Goal: Task Accomplishment & Management: Manage account settings

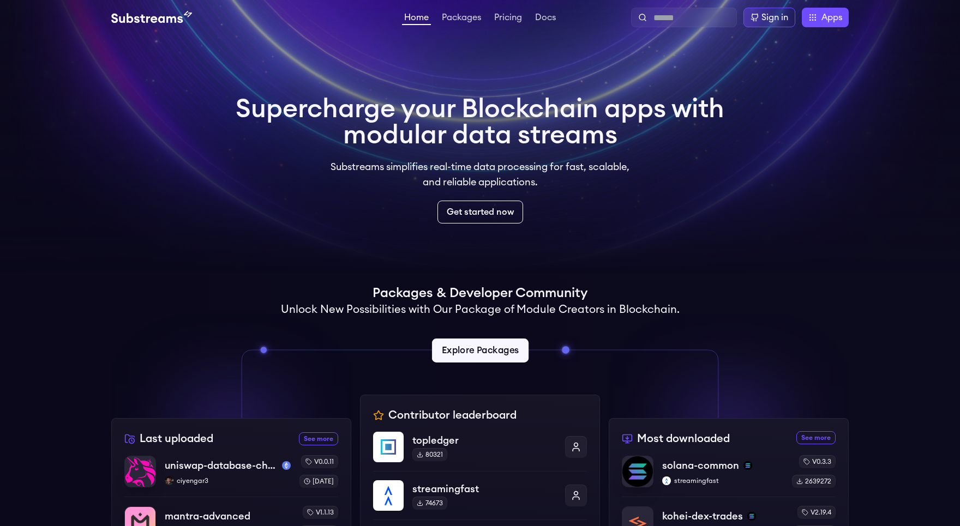
click at [490, 356] on link "Explore Packages" at bounding box center [479, 351] width 97 height 24
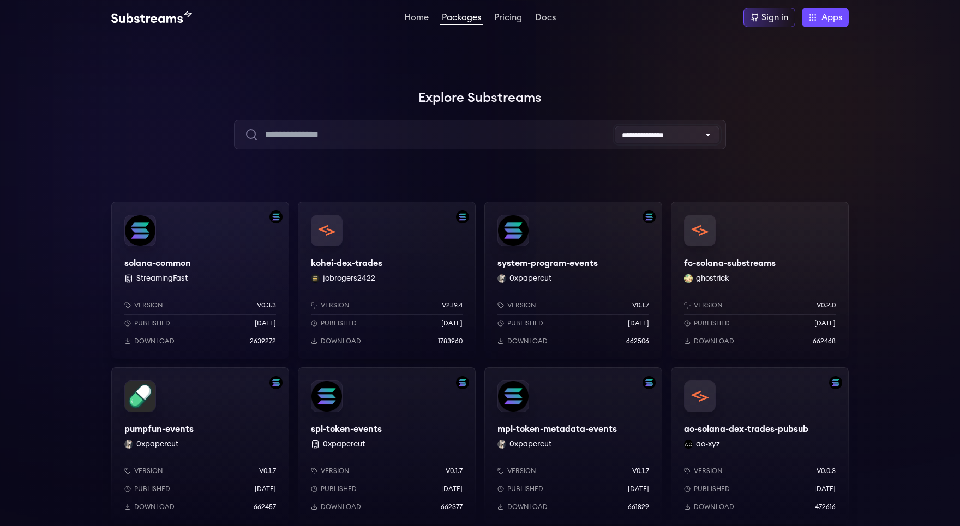
click at [615, 126] on select "**********" at bounding box center [667, 134] width 105 height 17
click at [459, 132] on div "**********" at bounding box center [479, 134] width 491 height 29
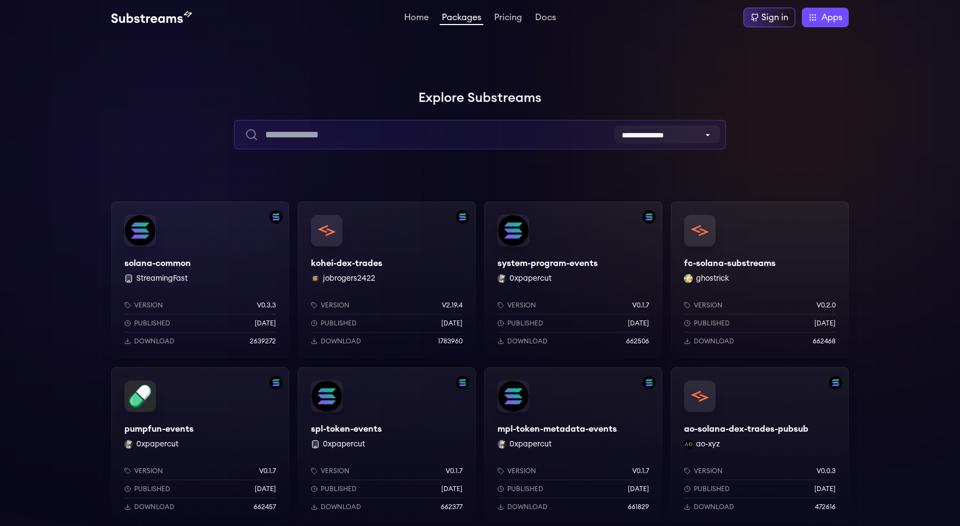
click at [440, 130] on input "text" at bounding box center [479, 134] width 491 height 29
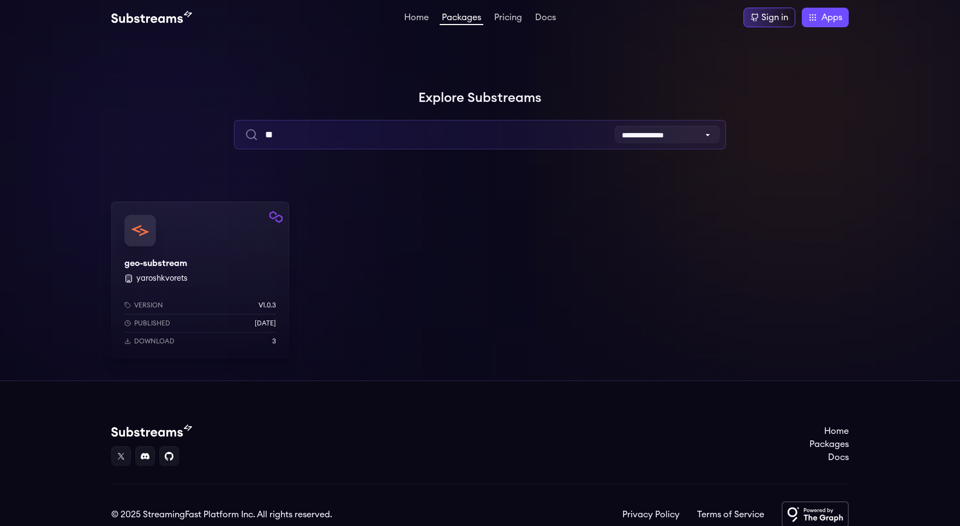
type input "*"
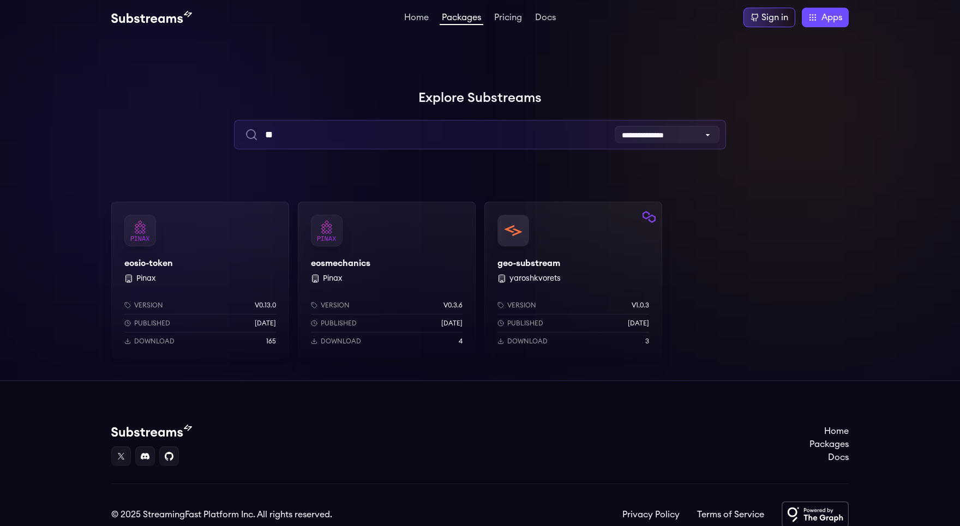
type input "*"
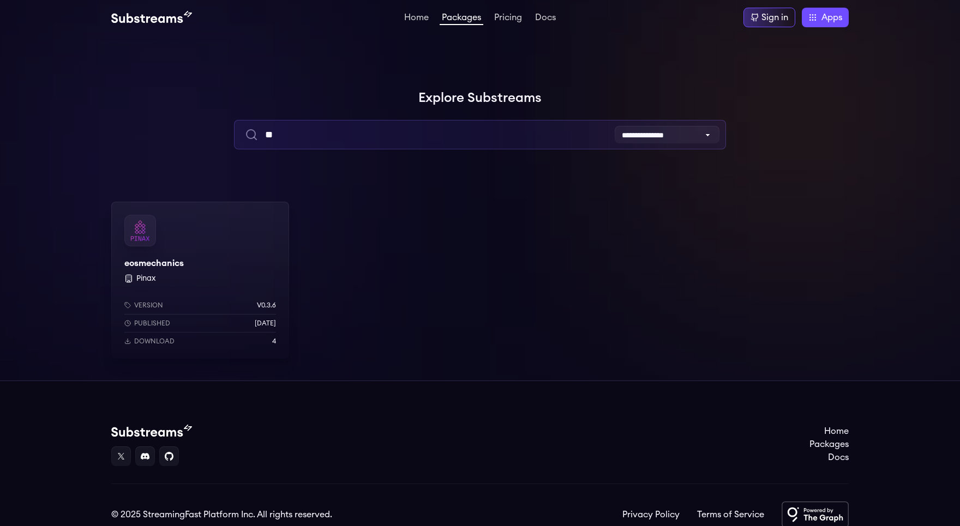
type input "*"
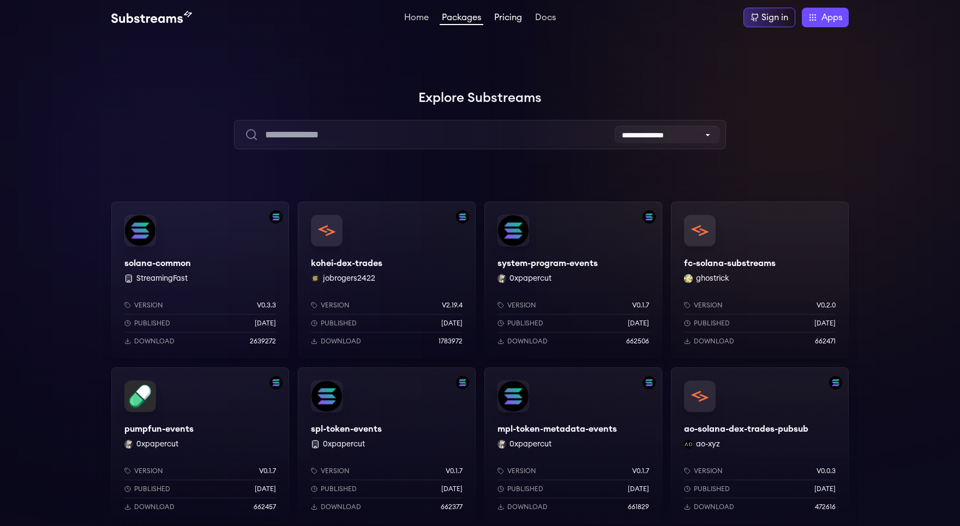
click at [514, 17] on link "Pricing" at bounding box center [508, 18] width 32 height 11
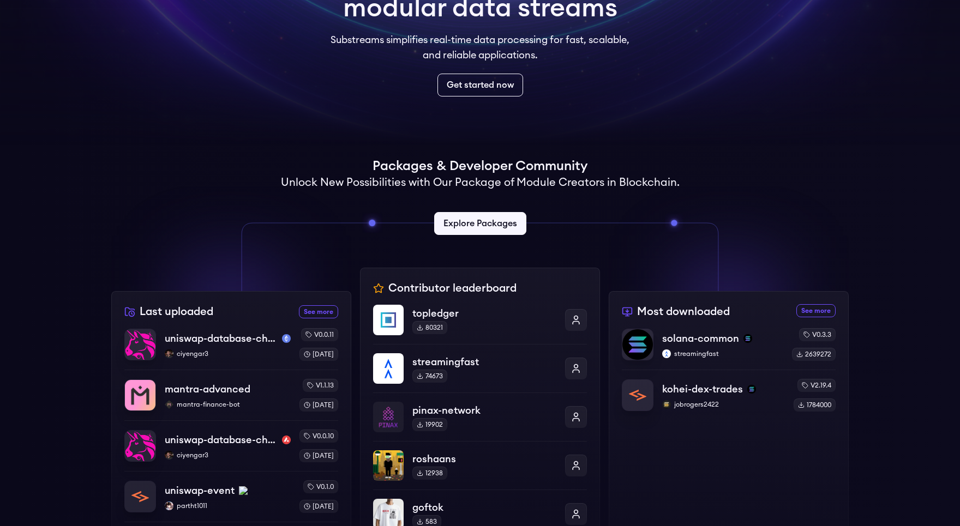
scroll to position [165, 0]
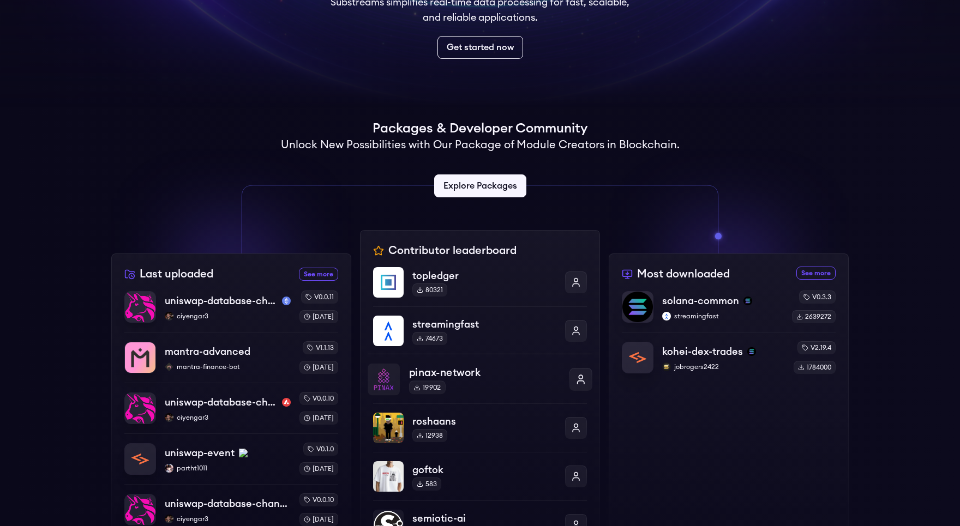
click at [478, 372] on p "pinax-network" at bounding box center [484, 373] width 151 height 16
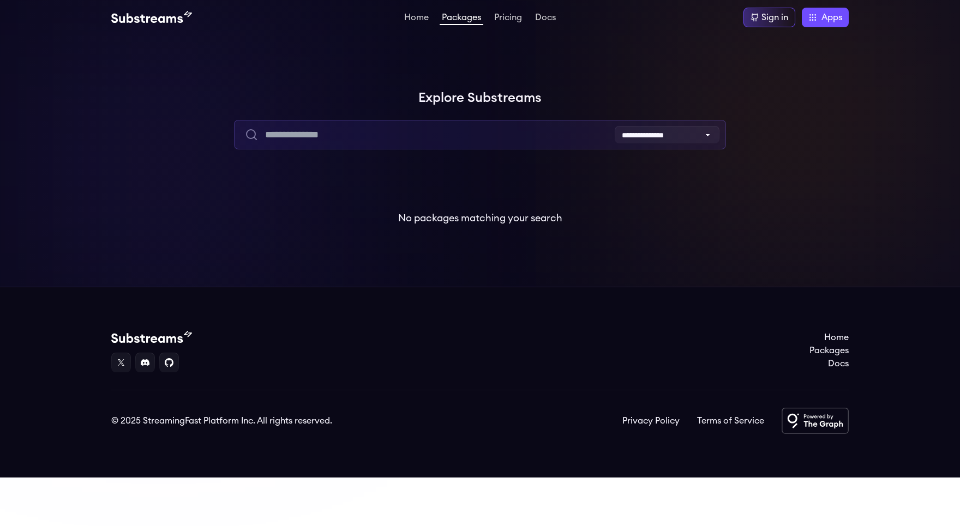
click at [399, 140] on input "text" at bounding box center [479, 134] width 491 height 29
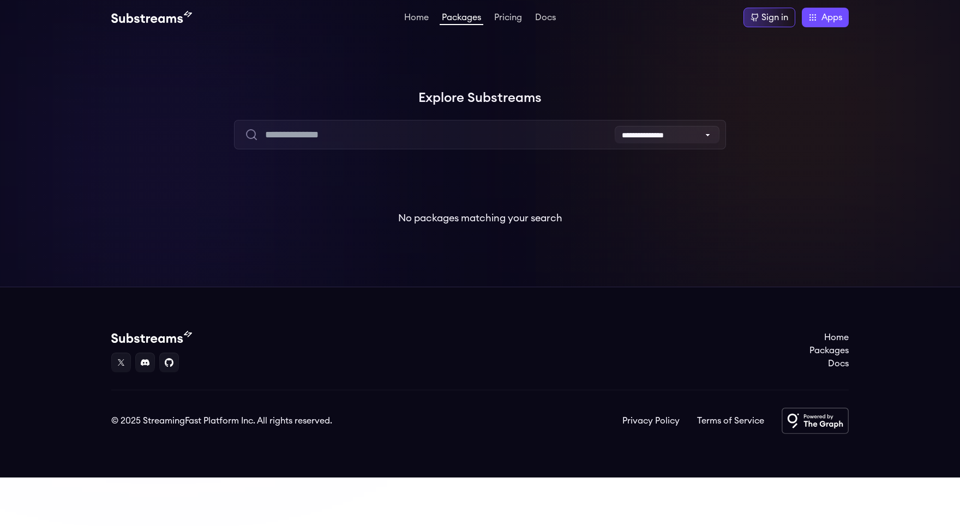
click at [468, 23] on link "Packages" at bounding box center [462, 19] width 44 height 12
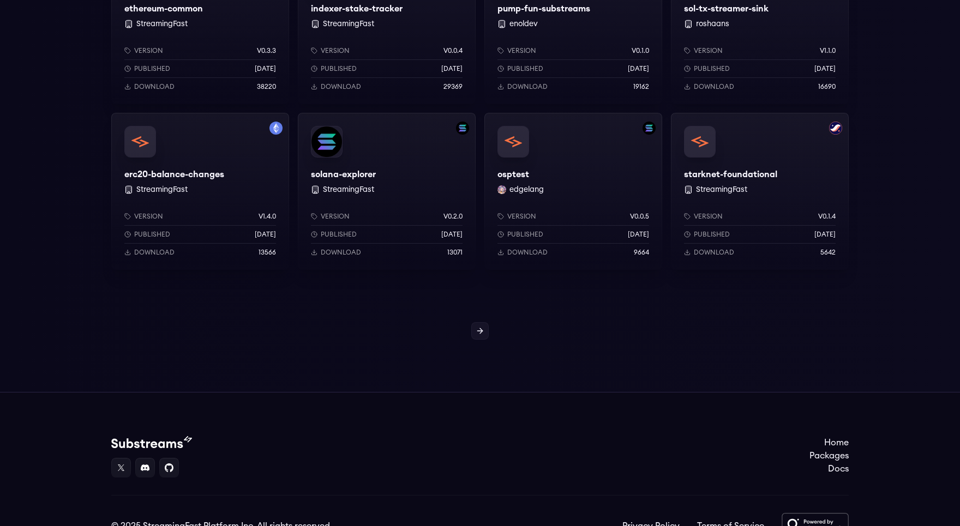
scroll to position [974, 0]
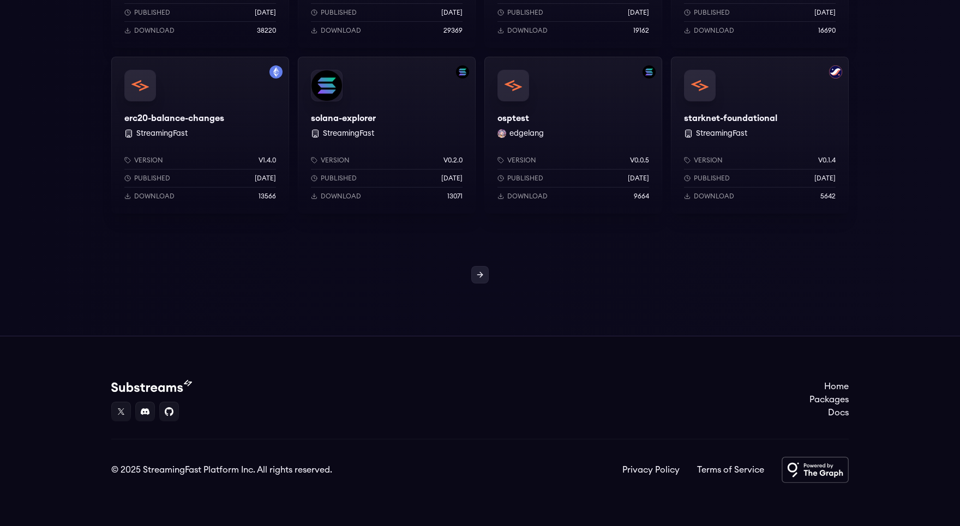
click at [485, 280] on link at bounding box center [479, 274] width 17 height 17
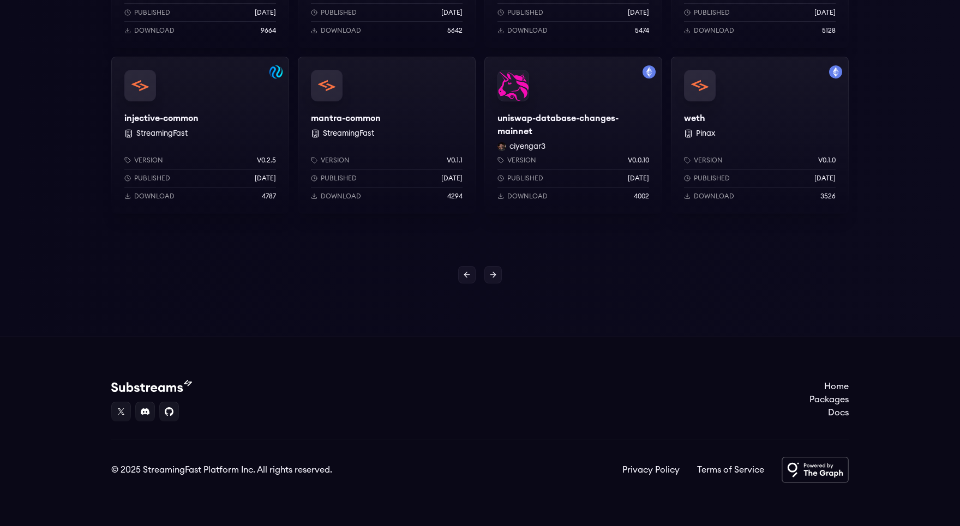
scroll to position [914, 0]
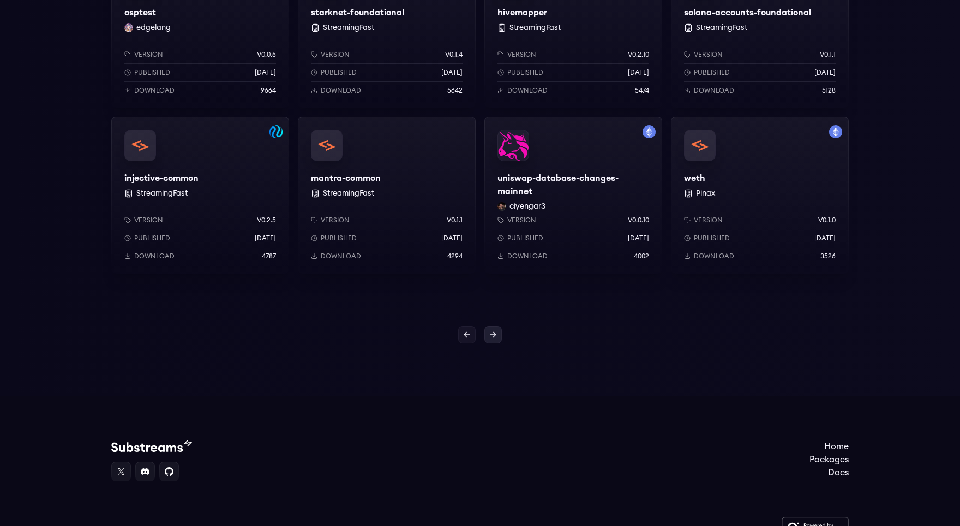
click at [489, 341] on link at bounding box center [492, 334] width 17 height 17
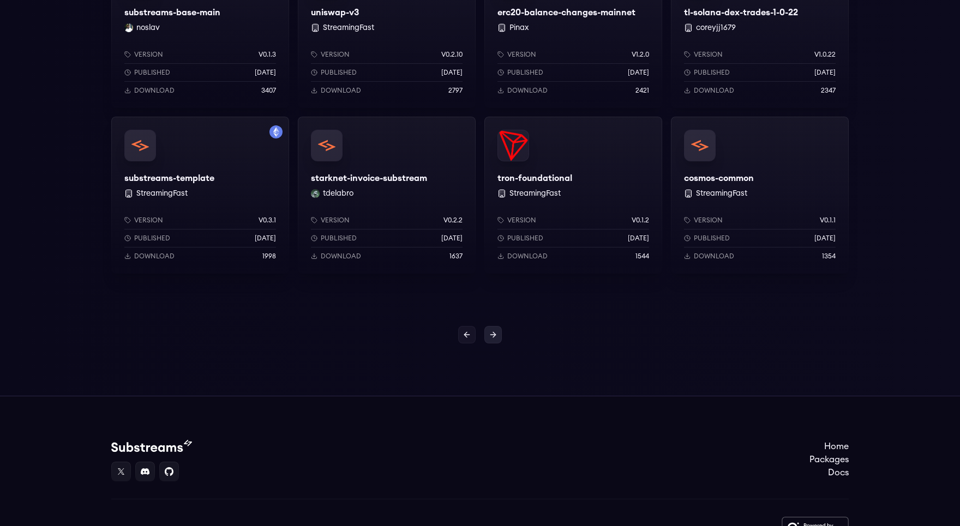
click at [495, 340] on link at bounding box center [492, 334] width 17 height 17
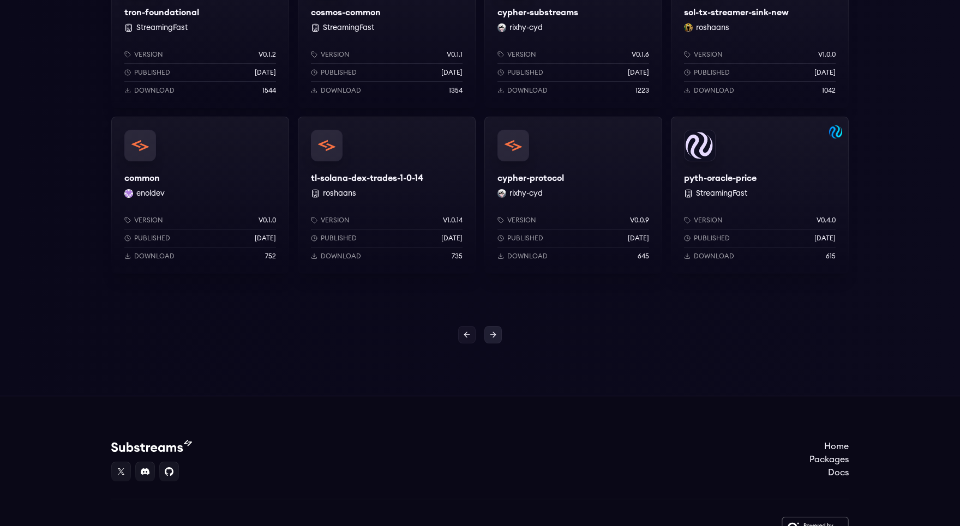
click at [495, 340] on link at bounding box center [492, 334] width 17 height 17
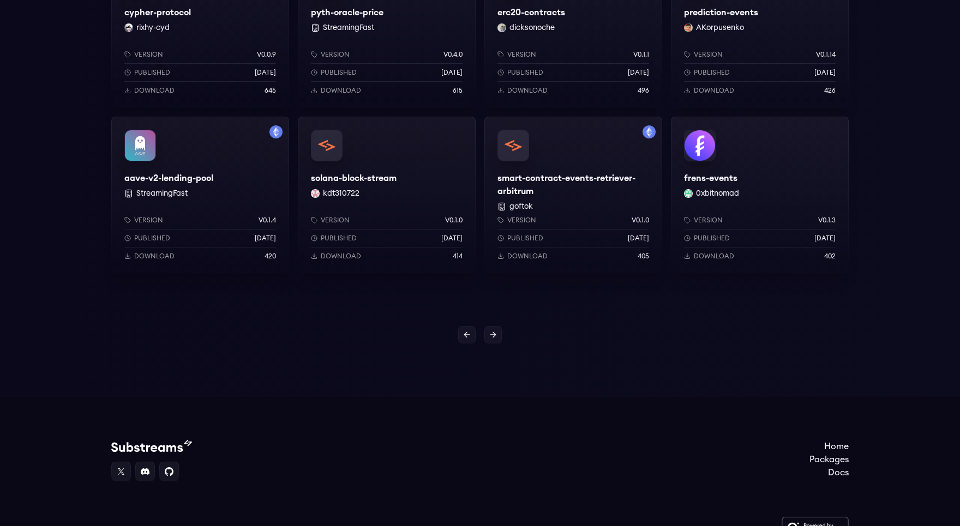
click at [495, 340] on link at bounding box center [492, 334] width 17 height 17
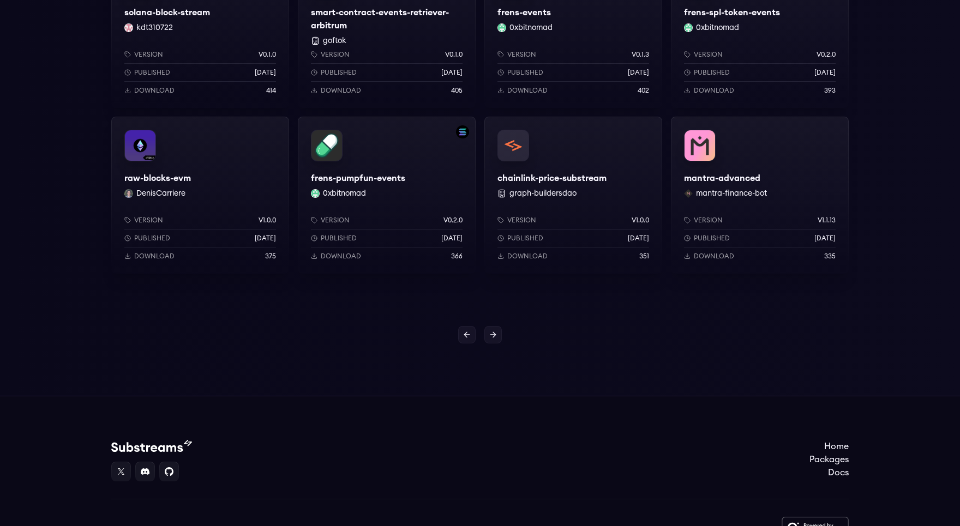
click at [495, 340] on link at bounding box center [492, 334] width 17 height 17
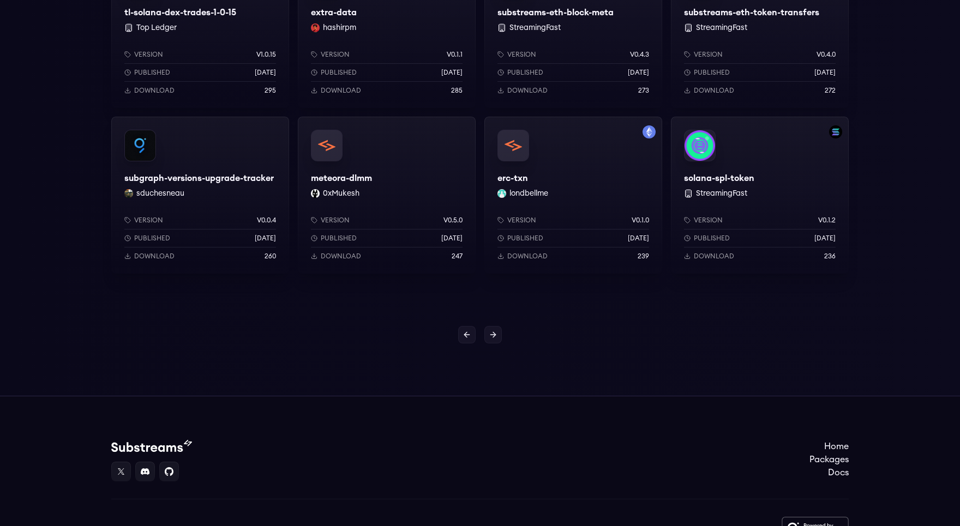
click at [495, 340] on link at bounding box center [492, 334] width 17 height 17
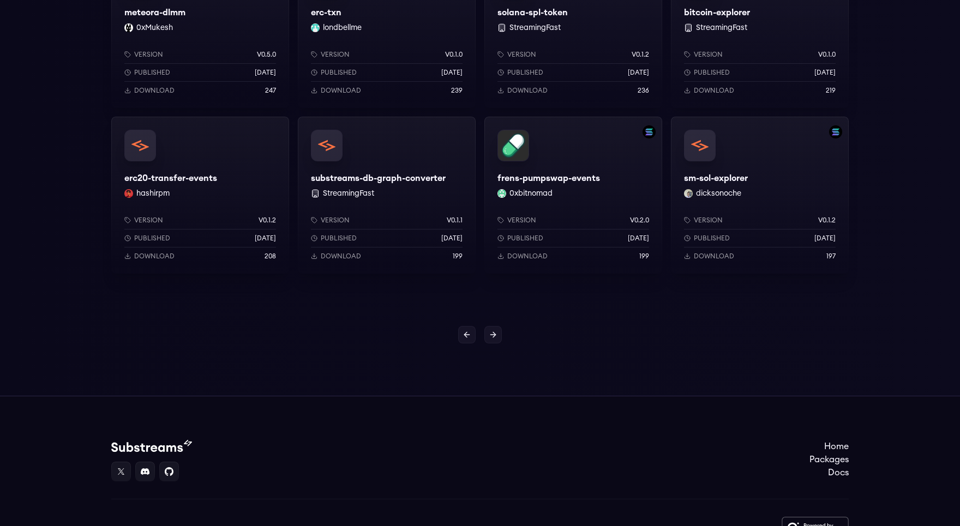
click at [495, 339] on link at bounding box center [492, 334] width 17 height 17
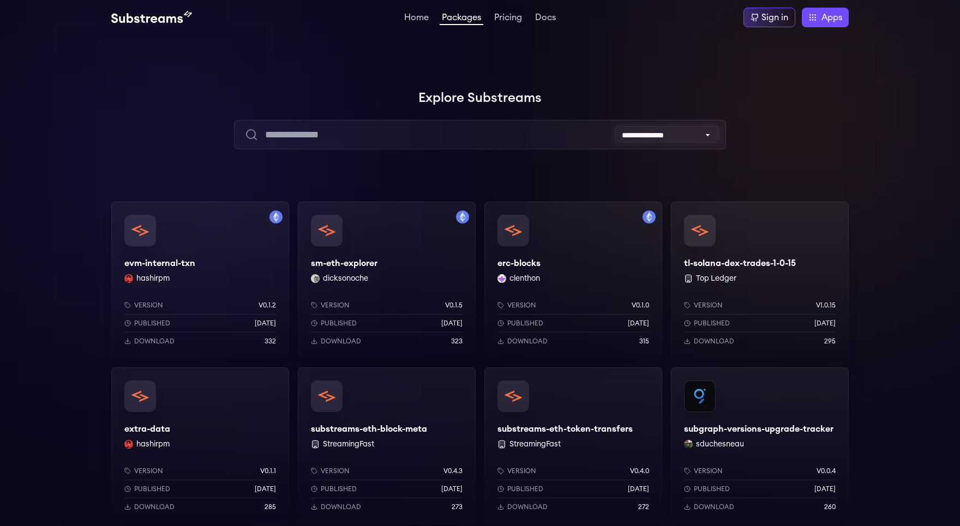
click at [615, 126] on select "**********" at bounding box center [667, 134] width 105 height 17
click at [760, 21] on div "Sign in" at bounding box center [769, 18] width 52 height 20
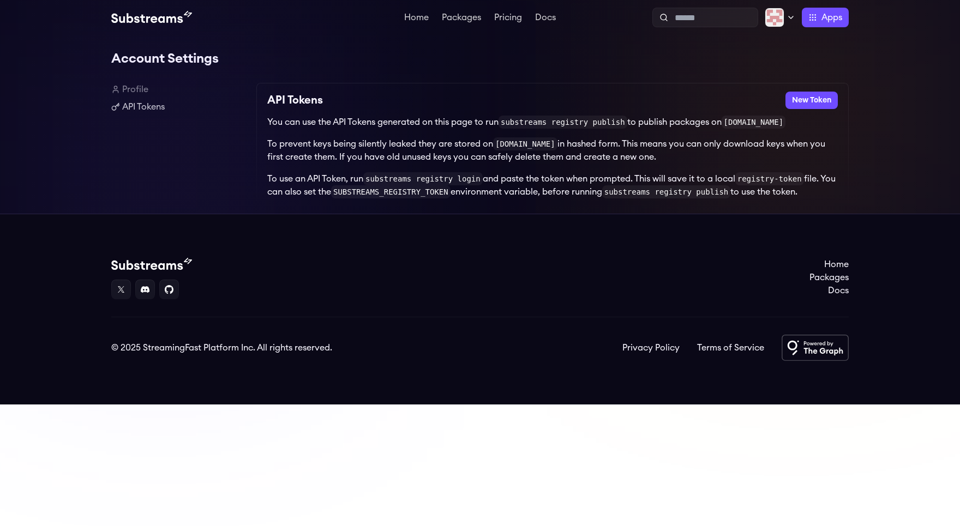
click at [490, 136] on div "You can use the API Tokens generated on this page to run substreams registry pu…" at bounding box center [552, 157] width 570 height 83
drag, startPoint x: 309, startPoint y: 134, endPoint x: 383, endPoint y: 136, distance: 73.6
click at [370, 135] on div "You can use the API Tokens generated on this page to run substreams registry pu…" at bounding box center [552, 157] width 570 height 83
click at [408, 140] on p "To prevent keys being silently leaked they are stored on [DOMAIN_NAME] in hashe…" at bounding box center [552, 150] width 570 height 26
click at [798, 107] on button "New Token" at bounding box center [811, 100] width 52 height 17
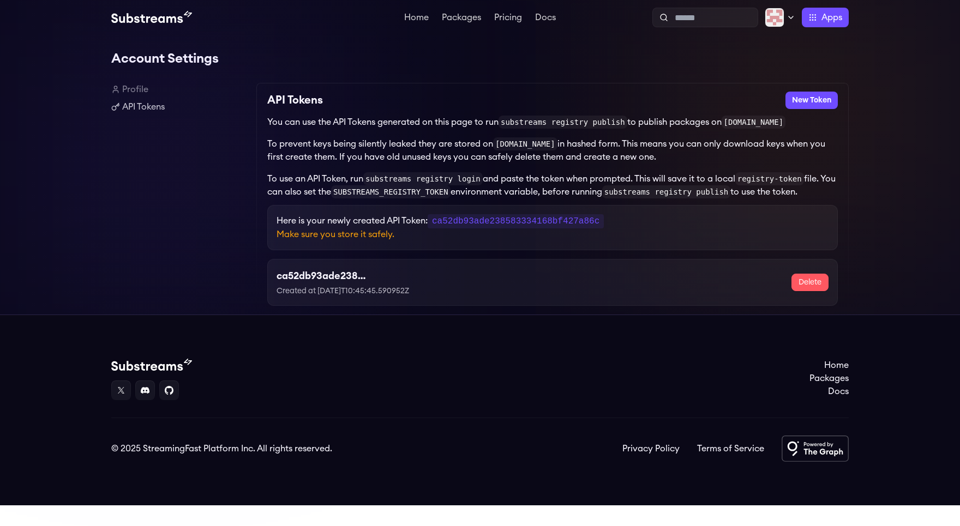
click at [459, 222] on code "ca52db93ade238583334168bf427a86c" at bounding box center [516, 221] width 176 height 14
copy p "ca52db93ade238583334168bf427a86c"
click at [796, 214] on div "Here is your newly created API Token: ca52db93ade238583334168bf427a86c Make sur…" at bounding box center [552, 227] width 570 height 45
click at [489, 224] on code "ca52db93ade238583334168bf427a86c" at bounding box center [516, 221] width 176 height 14
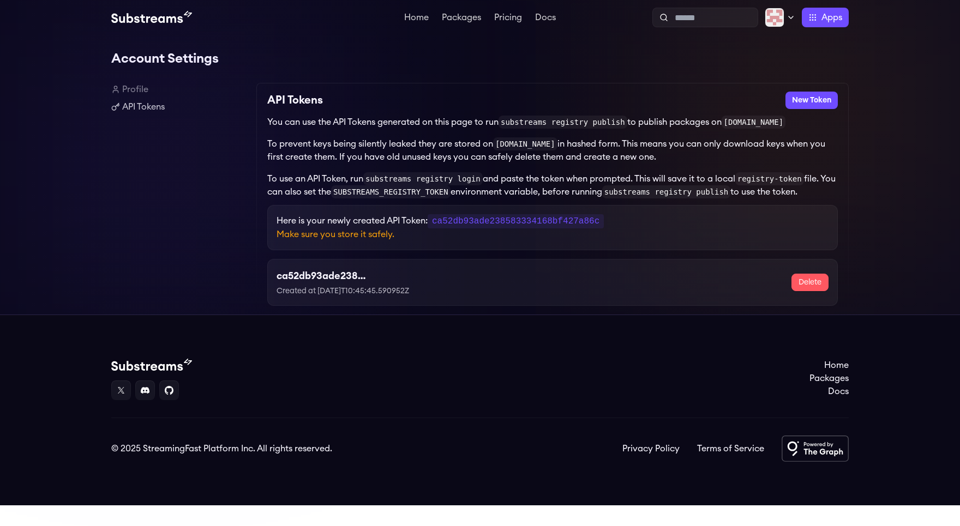
click at [489, 224] on code "ca52db93ade238583334168bf427a86c" at bounding box center [516, 221] width 176 height 14
copy p "ca52db93ade238583334168bf427a86c"
click at [852, 254] on div "Account Settings Profile API Tokens API Tokens New Token You can use the API To…" at bounding box center [480, 175] width 960 height 280
click at [829, 166] on div "You can use the API Tokens generated on this page to run substreams registry pu…" at bounding box center [552, 157] width 570 height 83
drag, startPoint x: 267, startPoint y: 100, endPoint x: 646, endPoint y: 195, distance: 390.6
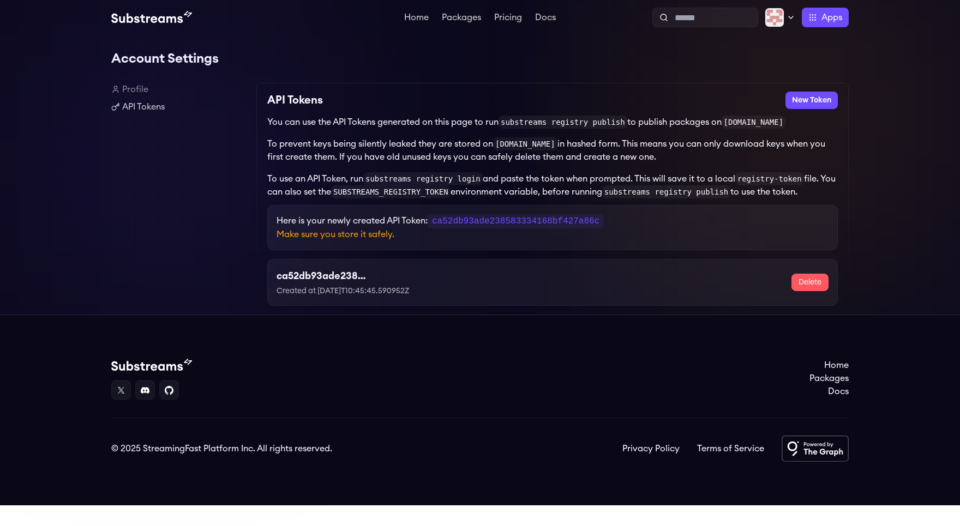
click at [666, 196] on div "API Tokens New Token You can use the API Tokens generated on this page to run s…" at bounding box center [552, 199] width 592 height 232
drag, startPoint x: 406, startPoint y: 151, endPoint x: 328, endPoint y: 116, distance: 85.2
click at [405, 151] on p "To prevent keys being silently leaked they are stored on substreams.dev in hash…" at bounding box center [552, 150] width 570 height 26
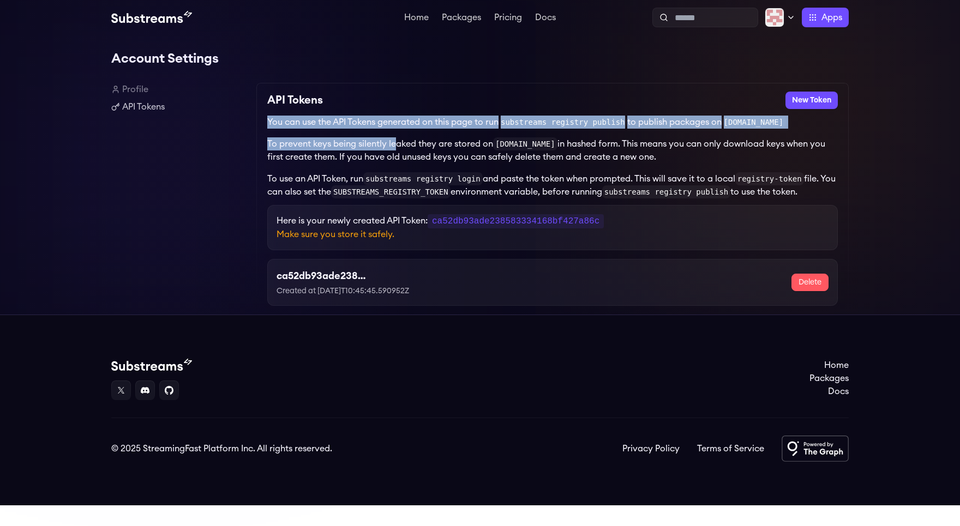
drag, startPoint x: 272, startPoint y: 101, endPoint x: 379, endPoint y: 141, distance: 114.8
click at [396, 145] on div "API Tokens New Token You can use the API Tokens generated on this page to run s…" at bounding box center [552, 199] width 592 height 232
click at [291, 116] on p "You can use the API Tokens generated on this page to run substreams registry pu…" at bounding box center [552, 122] width 570 height 13
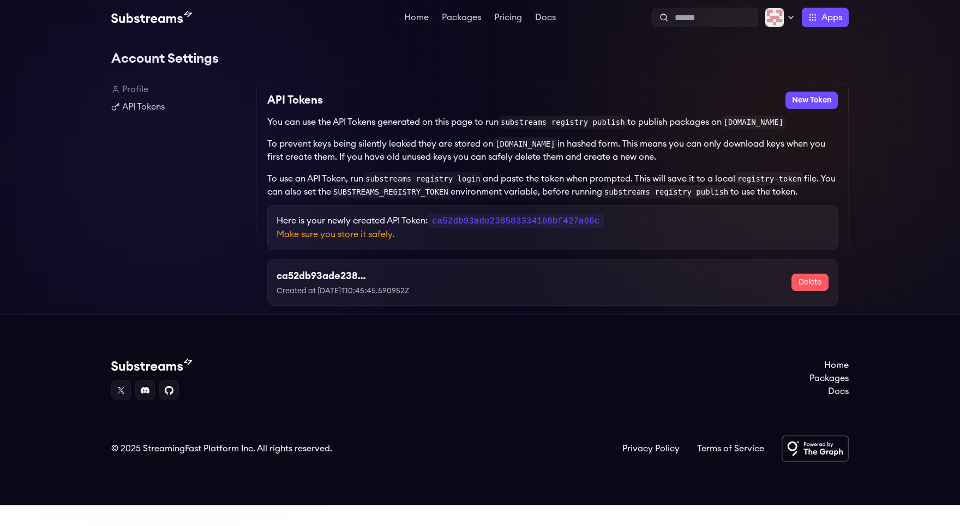
drag, startPoint x: 268, startPoint y: 95, endPoint x: 832, endPoint y: 192, distance: 572.1
click at [832, 192] on div "API Tokens New Token You can use the API Tokens generated on this page to run s…" at bounding box center [552, 199] width 592 height 232
copy div "You can use the API Tokens generated on this page to run substreams registry pu…"
click at [863, 180] on div "Account Settings Profile API Tokens API Tokens New Token You can use the API To…" at bounding box center [480, 175] width 960 height 280
drag, startPoint x: 303, startPoint y: 234, endPoint x: 447, endPoint y: 234, distance: 144.0
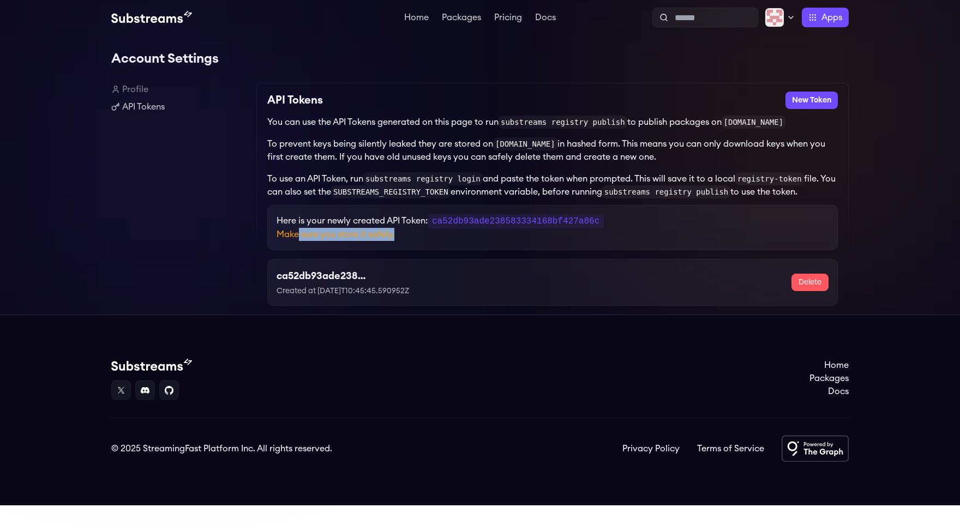
click at [447, 234] on p "Make sure you store it safely." at bounding box center [552, 234] width 552 height 13
click at [466, 17] on link "Packages" at bounding box center [462, 18] width 44 height 11
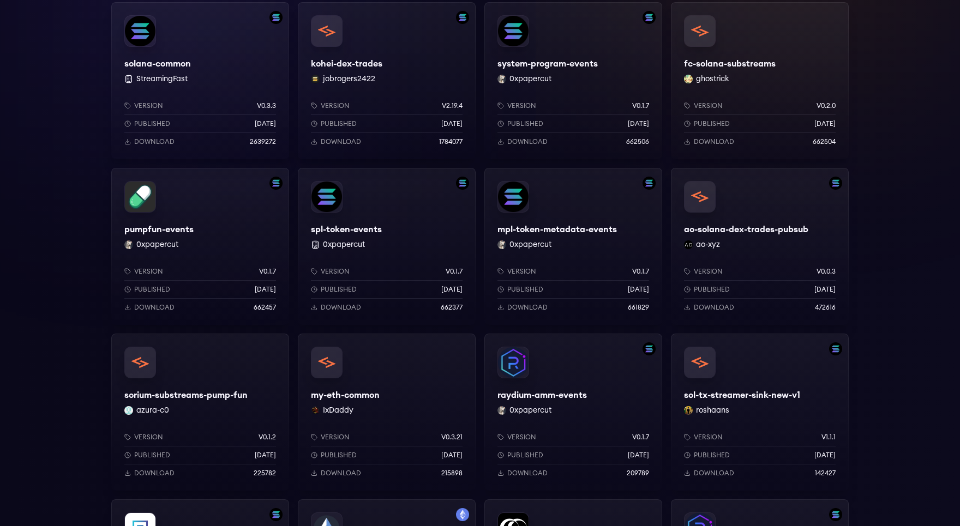
click at [466, 17] on div "kohei-dex-trades jobrogers2422 Version v2.19.4 Published 3 months ago Download …" at bounding box center [387, 80] width 178 height 157
